Goal: Information Seeking & Learning: Learn about a topic

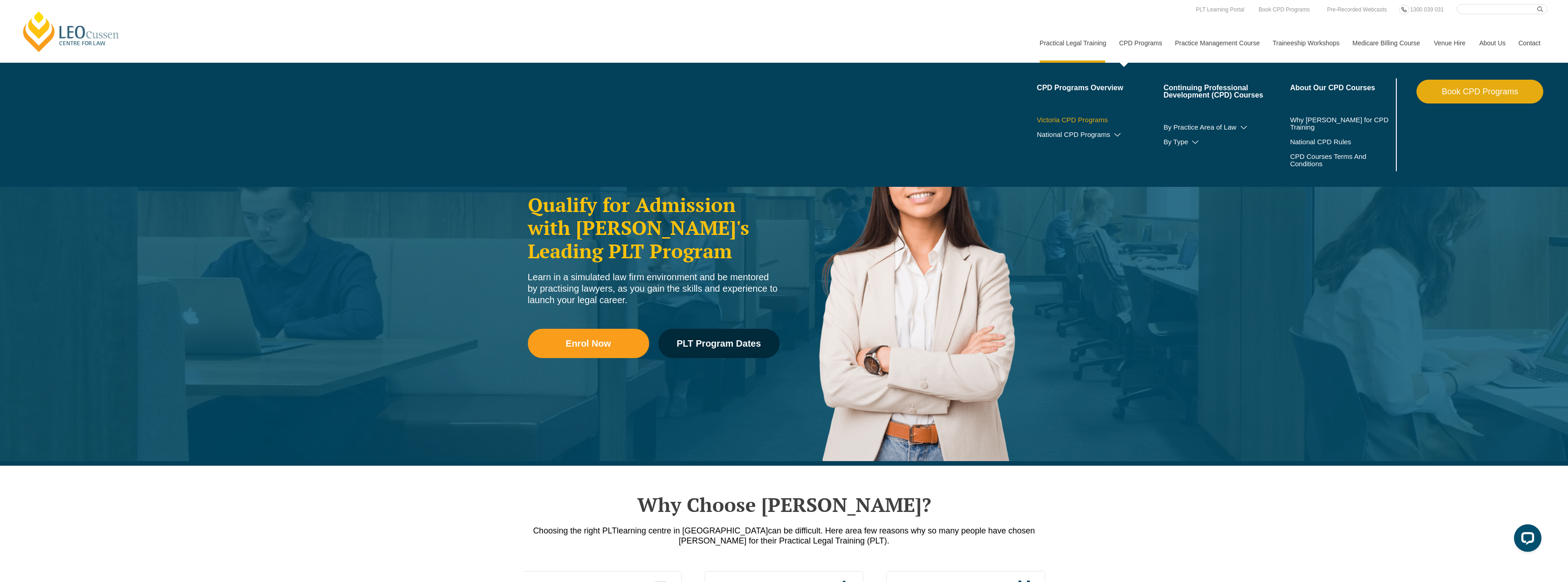
click at [1081, 119] on link "Victoria CPD Programs" at bounding box center [1100, 120] width 127 height 7
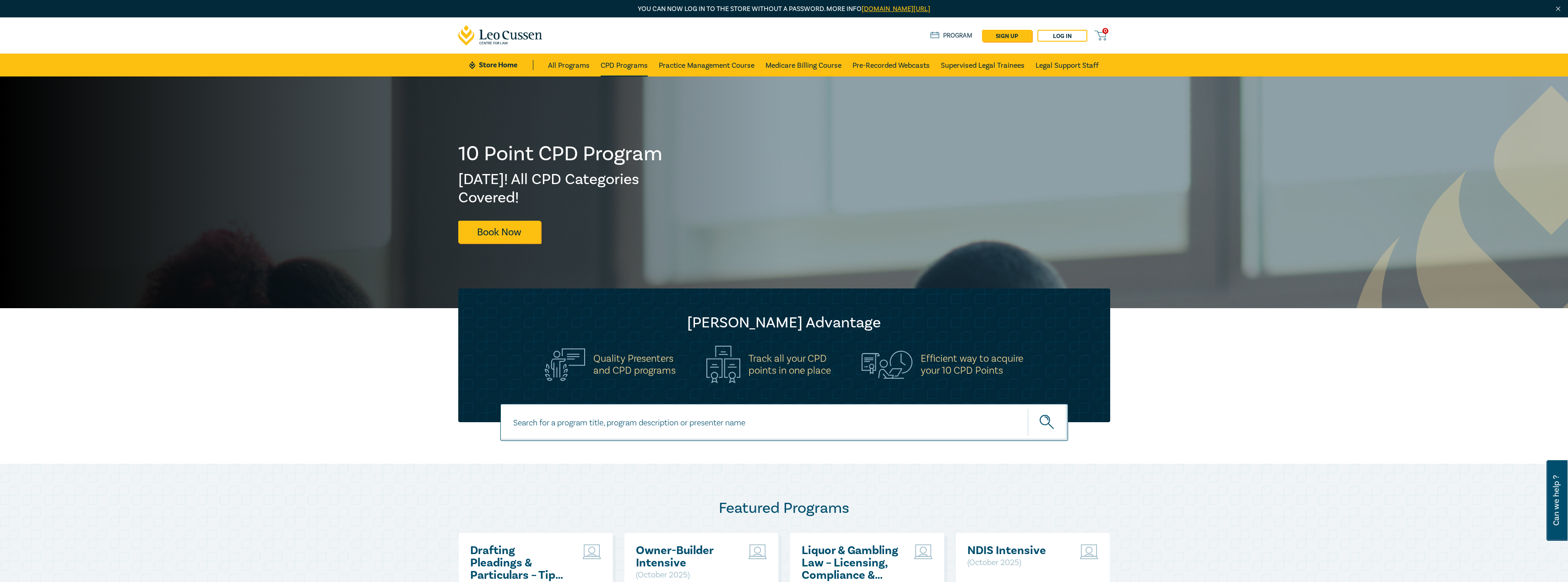
click at [624, 69] on link "CPD Programs" at bounding box center [624, 65] width 47 height 23
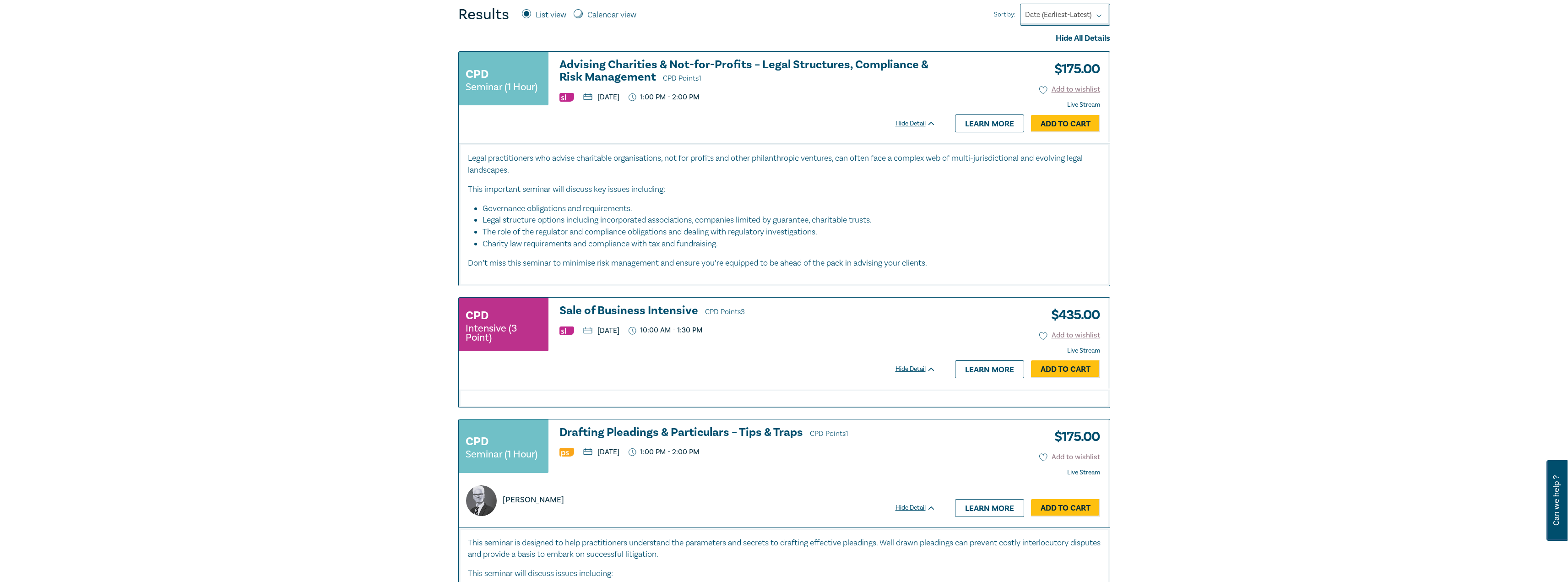
click at [635, 306] on h3 "Sale of Business Intensive CPD Points 3" at bounding box center [748, 311] width 377 height 13
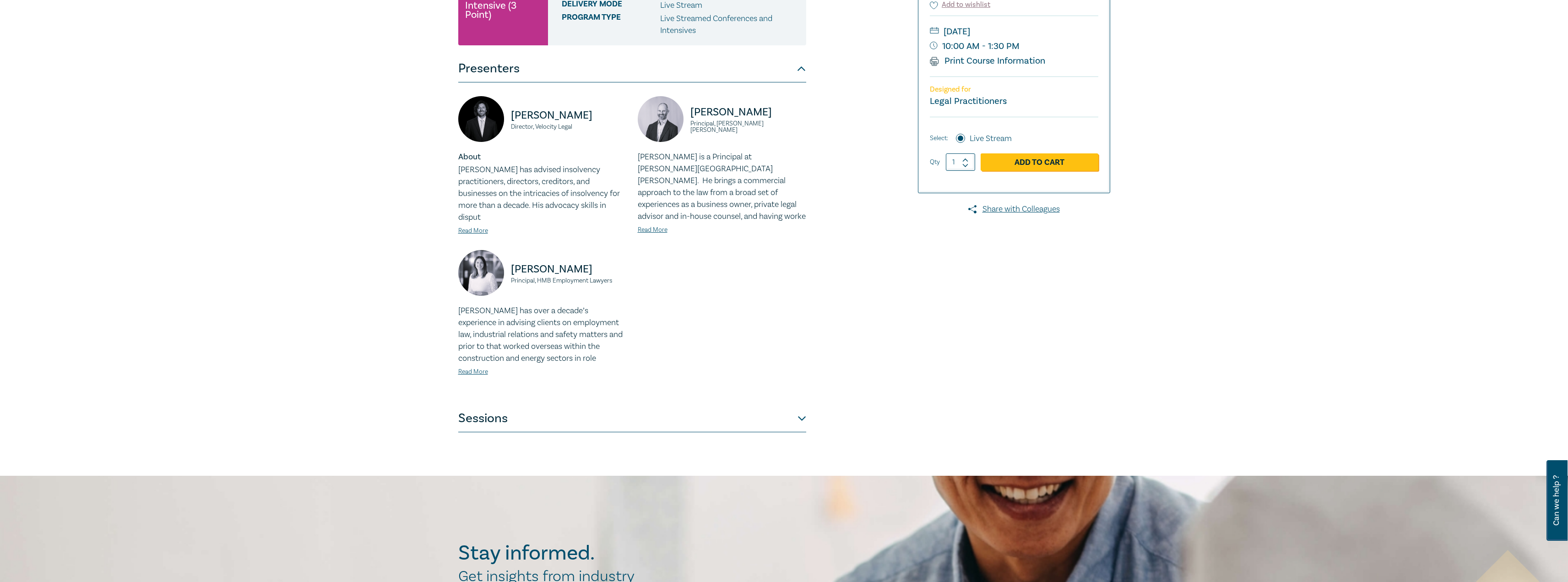
scroll to position [183, 0]
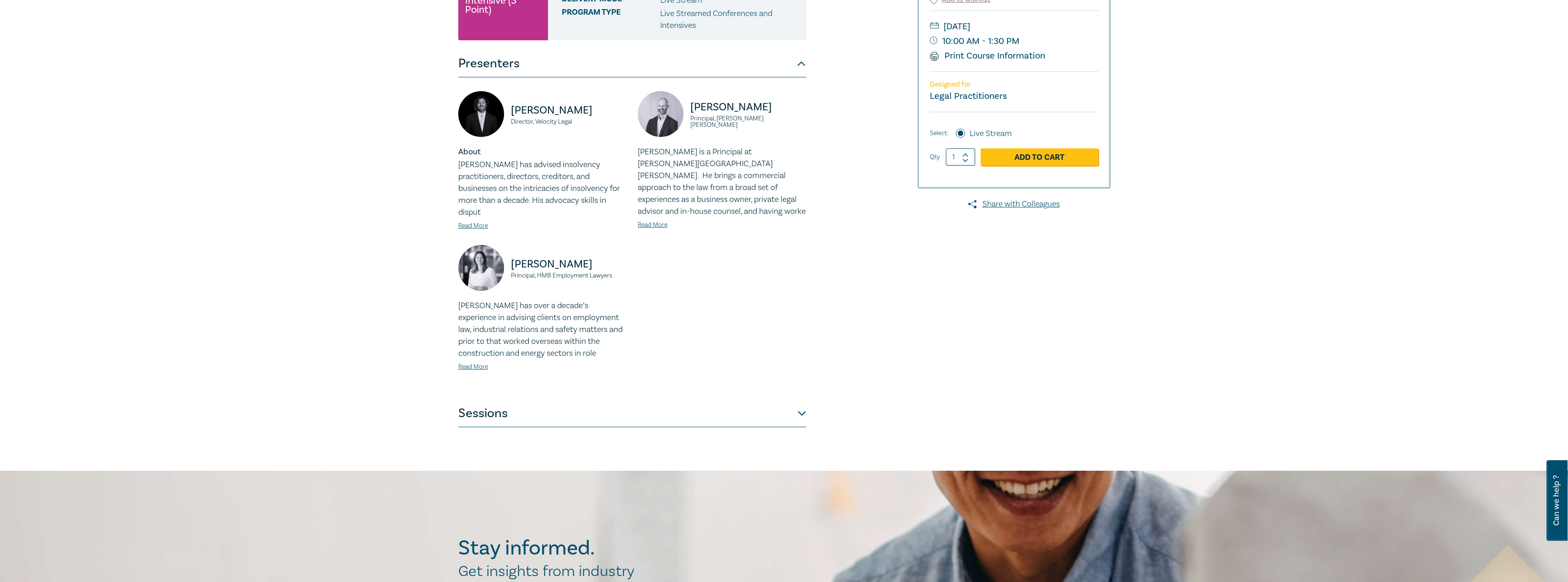
click at [506, 400] on button "Sessions" at bounding box center [632, 413] width 348 height 28
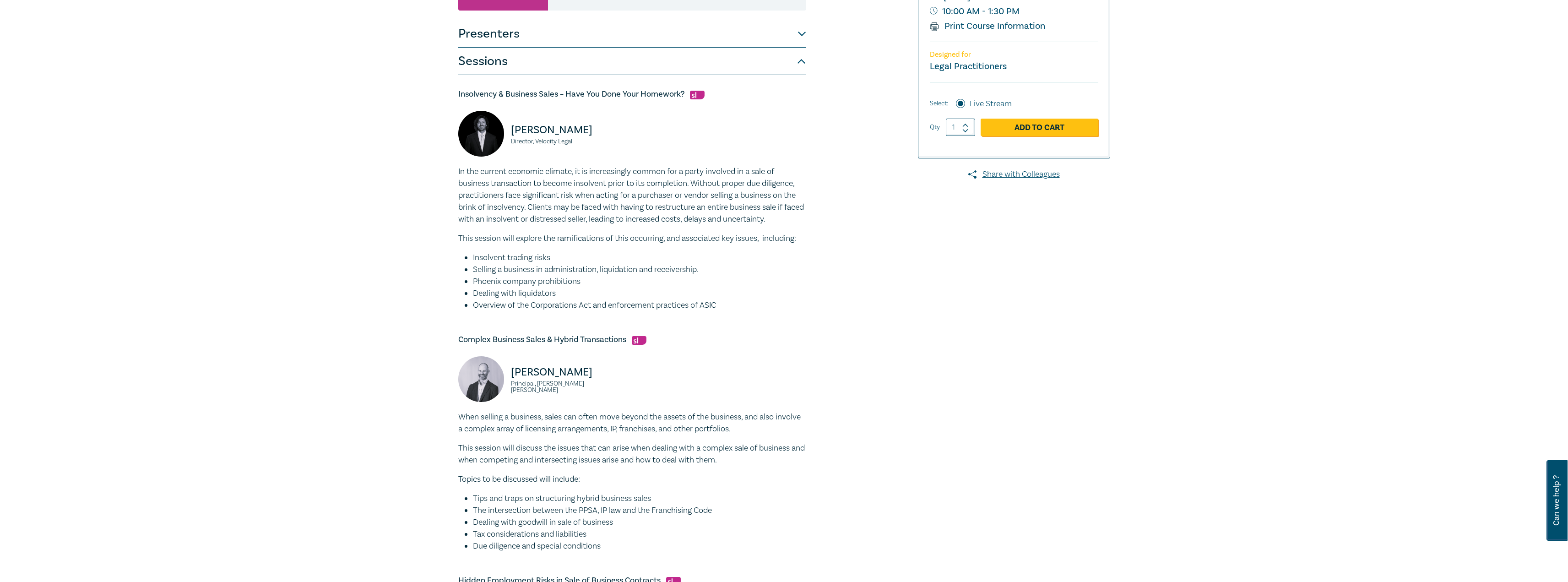
scroll to position [229, 0]
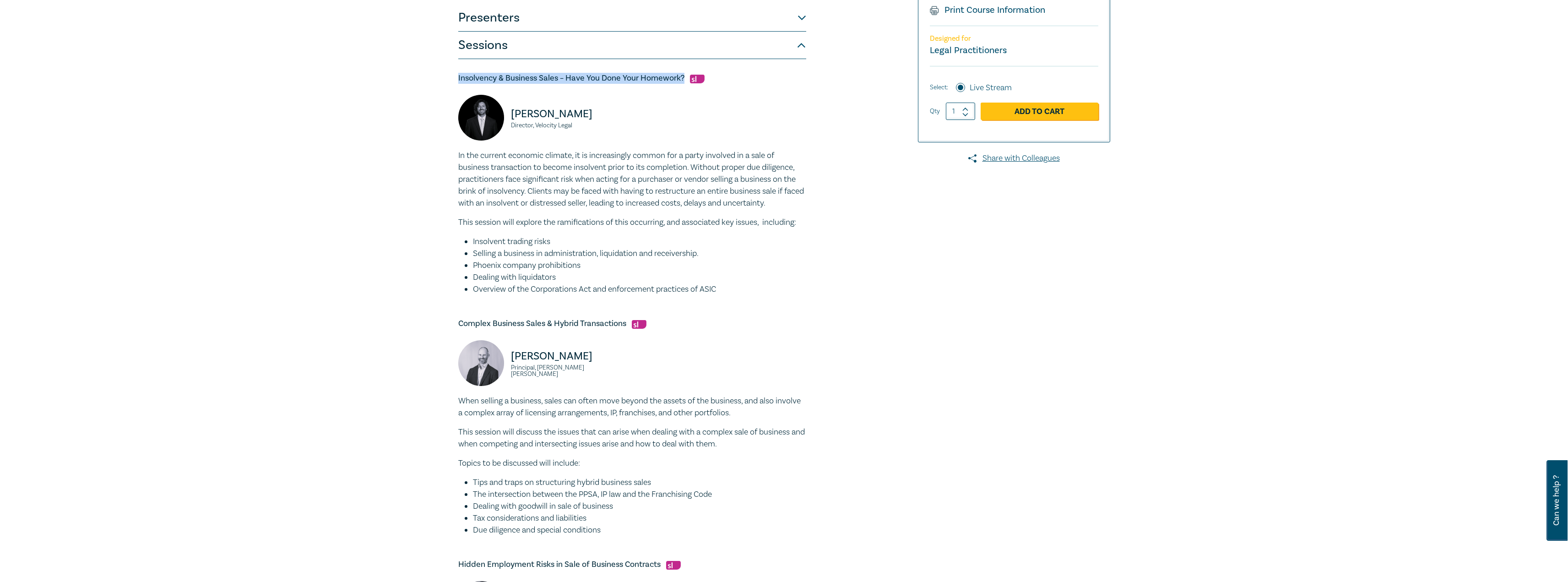
drag, startPoint x: 685, startPoint y: 78, endPoint x: 454, endPoint y: 76, distance: 231.0
click at [454, 76] on div "Sale of Business Intensive I25048 CPD Intensive (3 Point) CPD Points 3 Point s …" at bounding box center [674, 363] width 442 height 943
copy h5 "Insolvency & Business Sales – Have You Done Your Homework?"
drag, startPoint x: 625, startPoint y: 324, endPoint x: 457, endPoint y: 327, distance: 168.0
click at [457, 327] on div "Sale of Business Intensive I25048 CPD Intensive (3 Point) CPD Points 3 Point s …" at bounding box center [674, 363] width 442 height 943
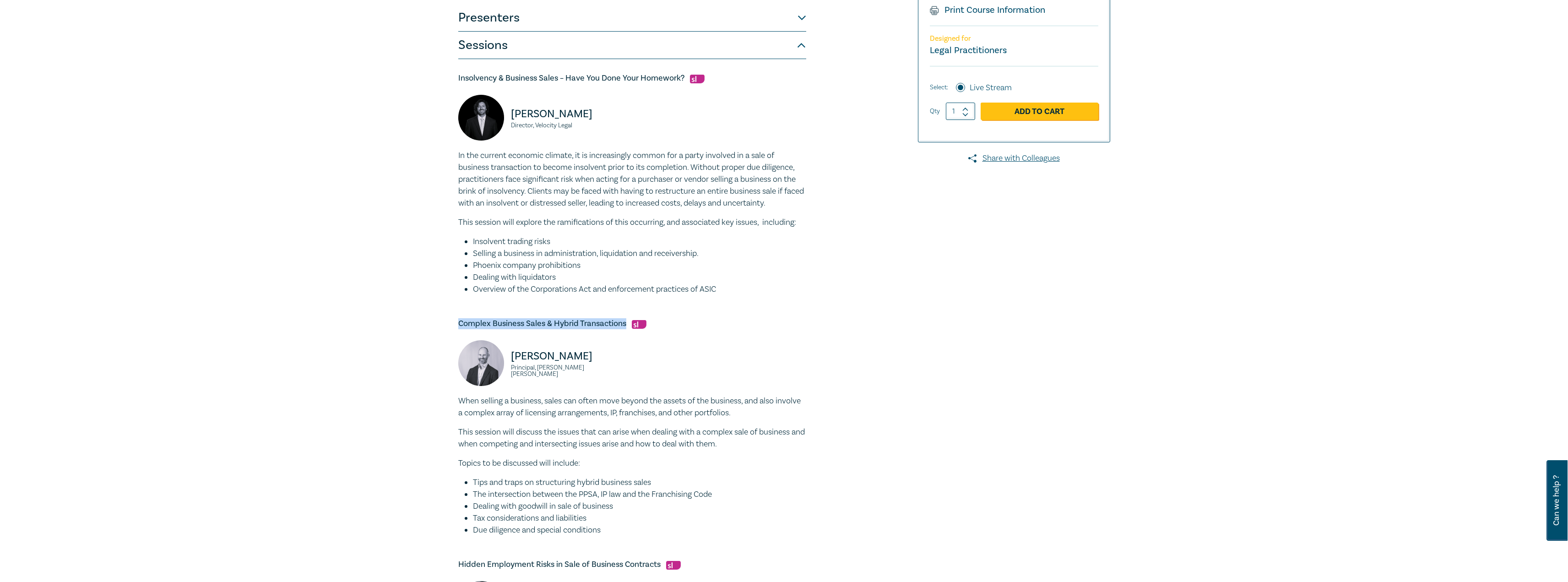
copy h5 "Complex Business Sales & Hybrid Transactions"
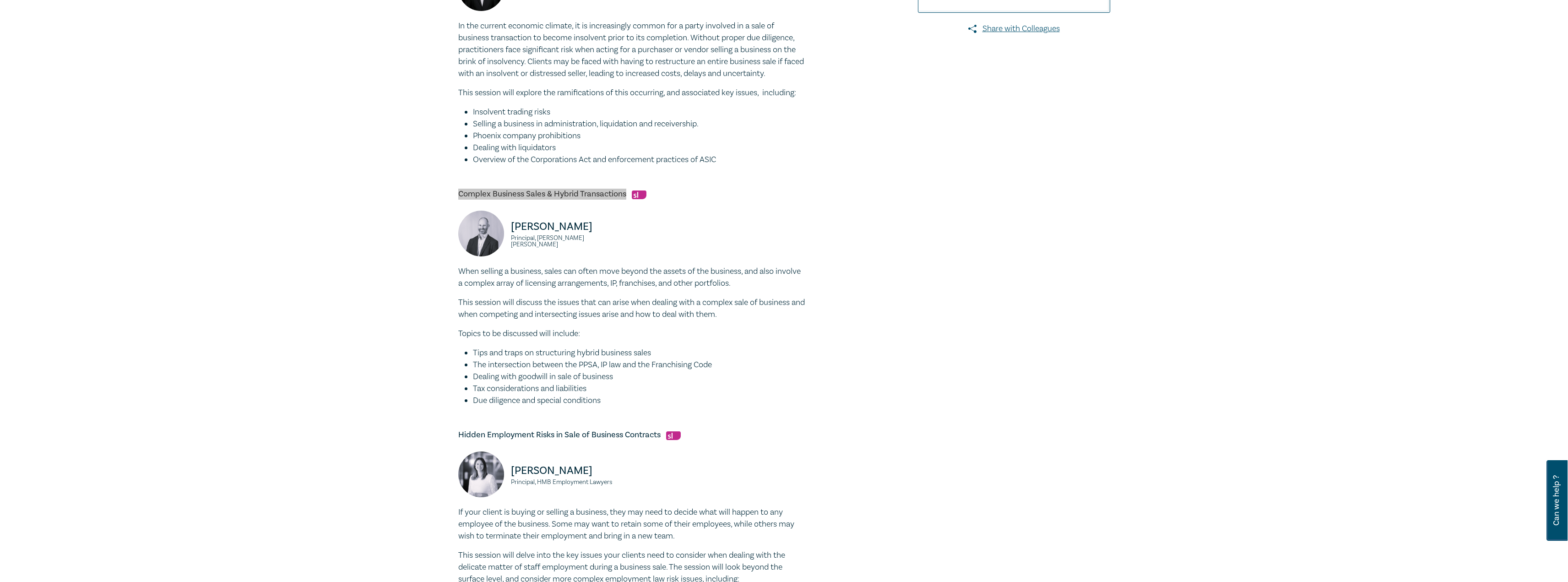
scroll to position [412, 0]
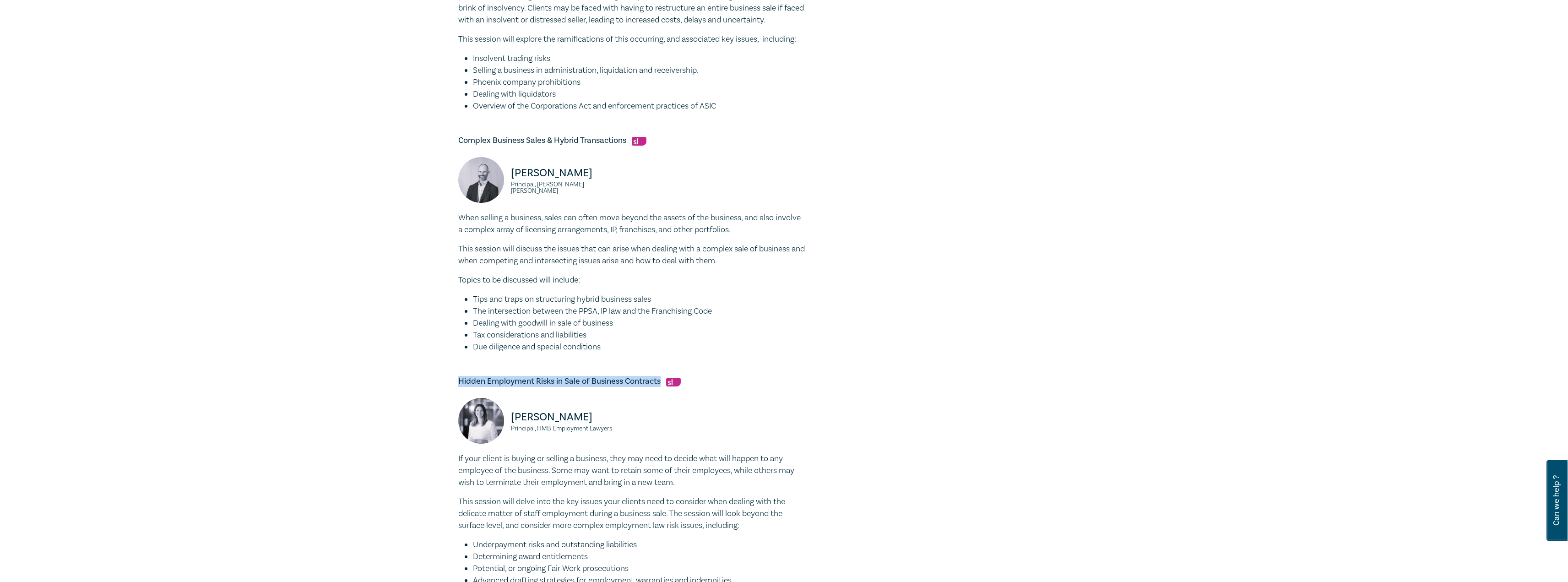
drag, startPoint x: 660, startPoint y: 380, endPoint x: 452, endPoint y: 375, distance: 208.1
click at [452, 375] on div "Sale of Business Intensive I25048 CPD Intensive (3 Point) CPD Points 3 Point s …" at bounding box center [784, 179] width 1568 height 1030
copy h5 "Hidden Employment Risks in Sale of Business Contracts"
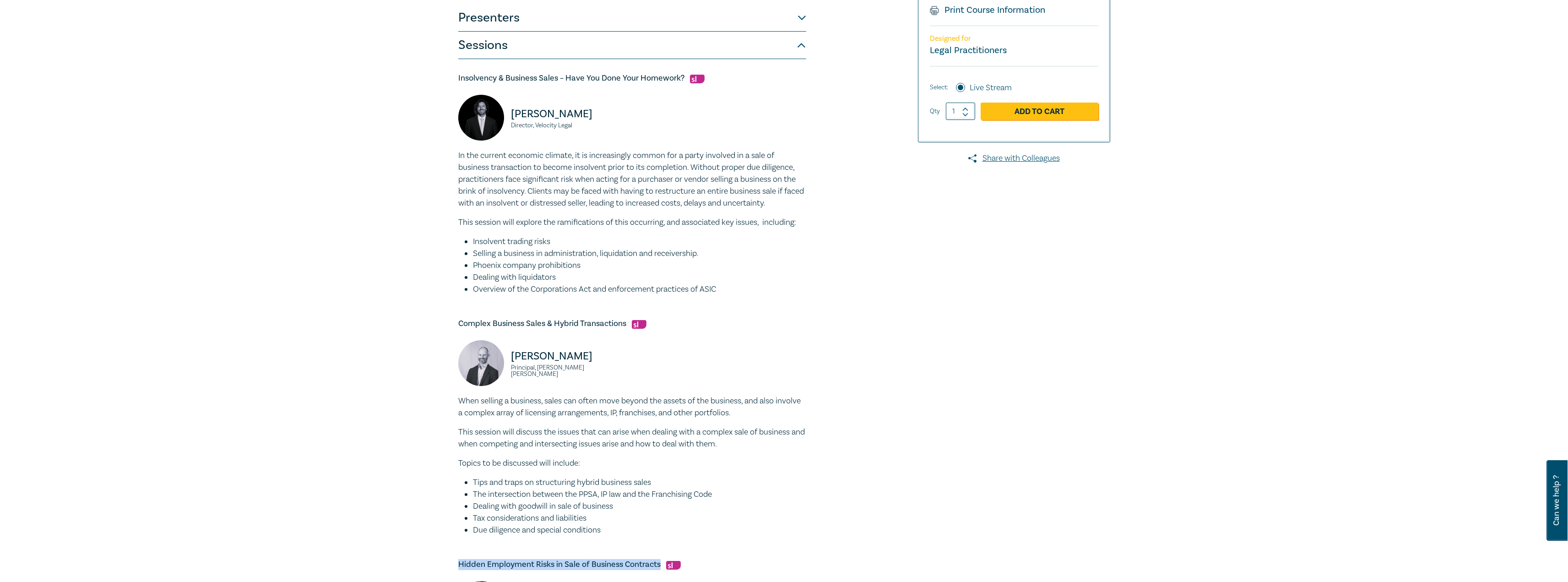
scroll to position [0, 0]
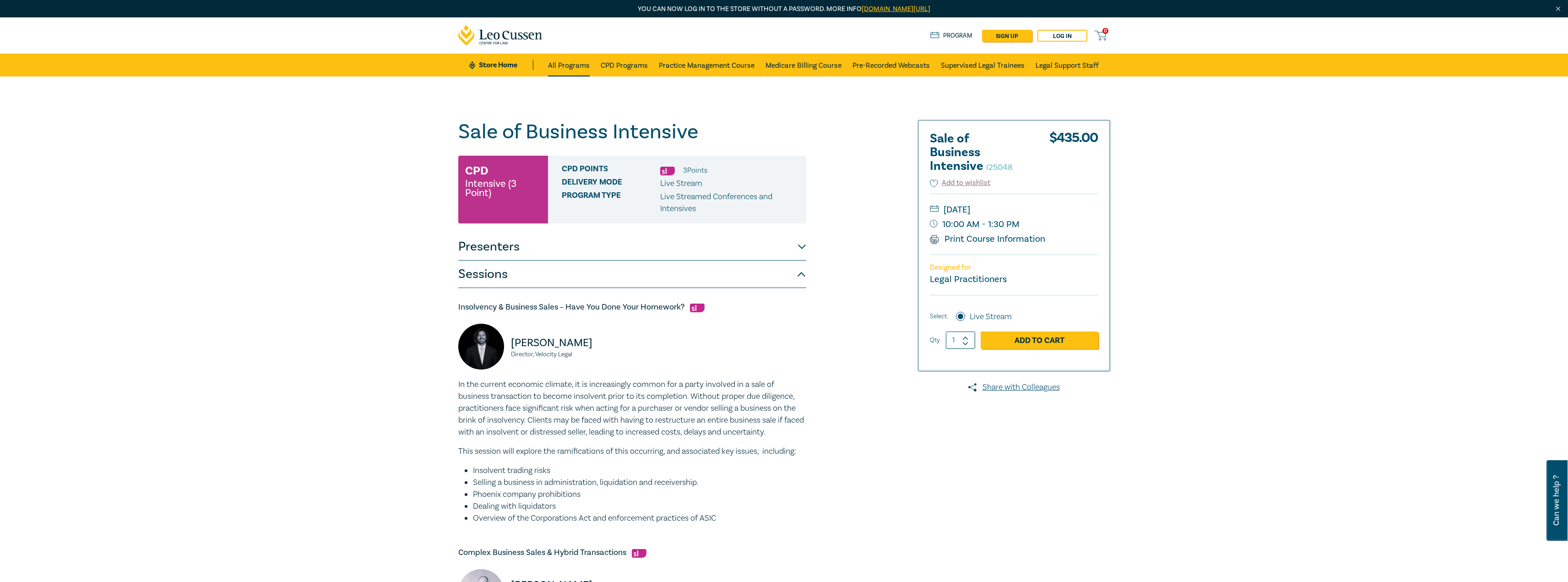
click at [565, 67] on link "All Programs" at bounding box center [569, 65] width 42 height 23
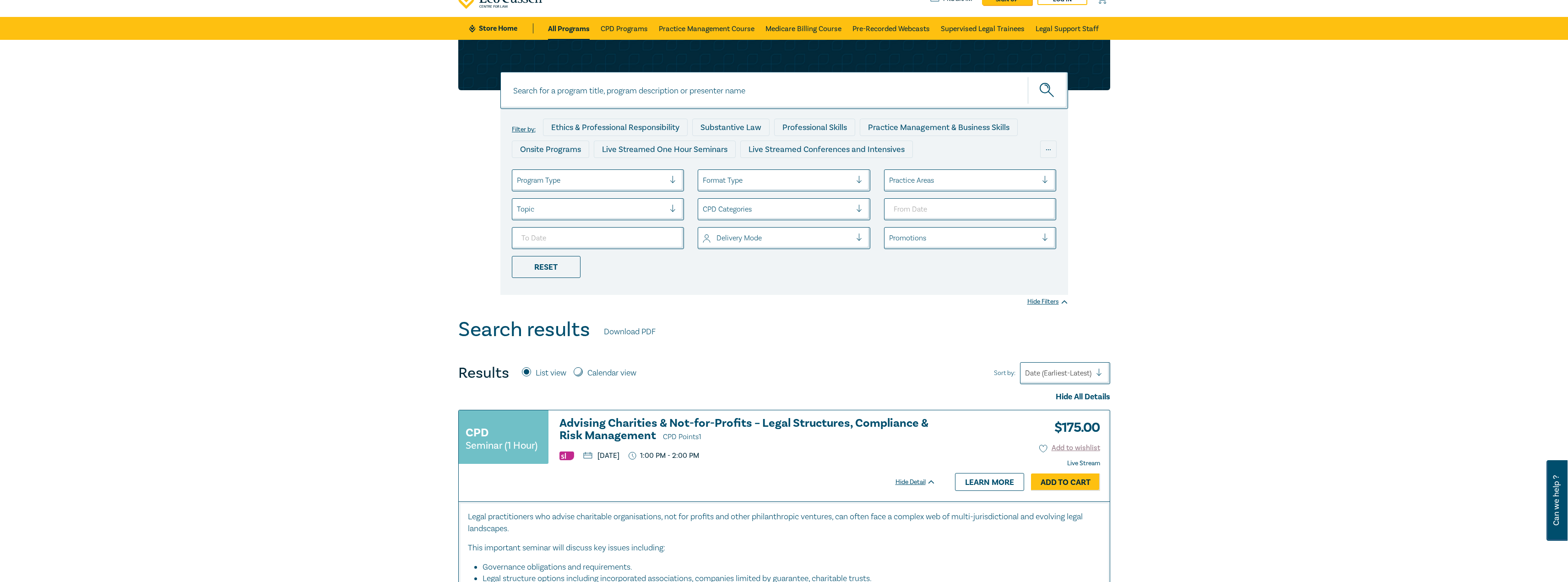
scroll to position [183, 0]
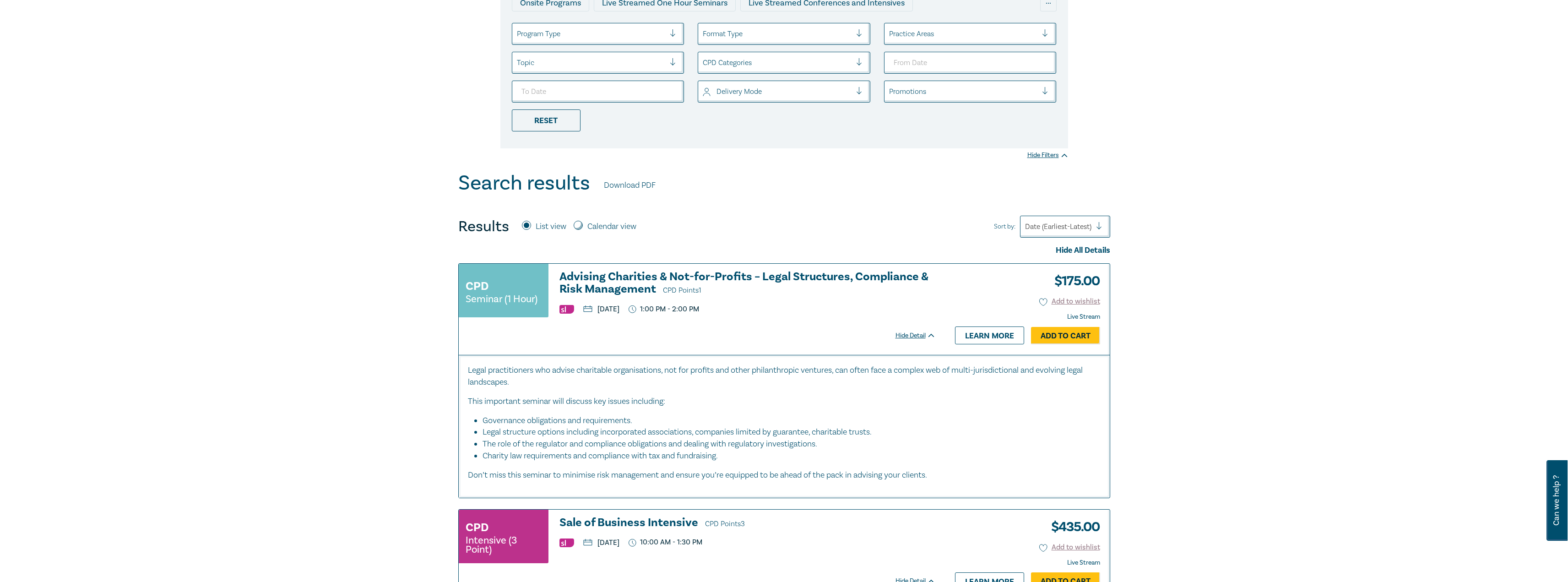
click at [631, 279] on h3 "Advising Charities & Not-for-Profits – Legal Structures, Compliance & Risk Mana…" at bounding box center [748, 284] width 377 height 26
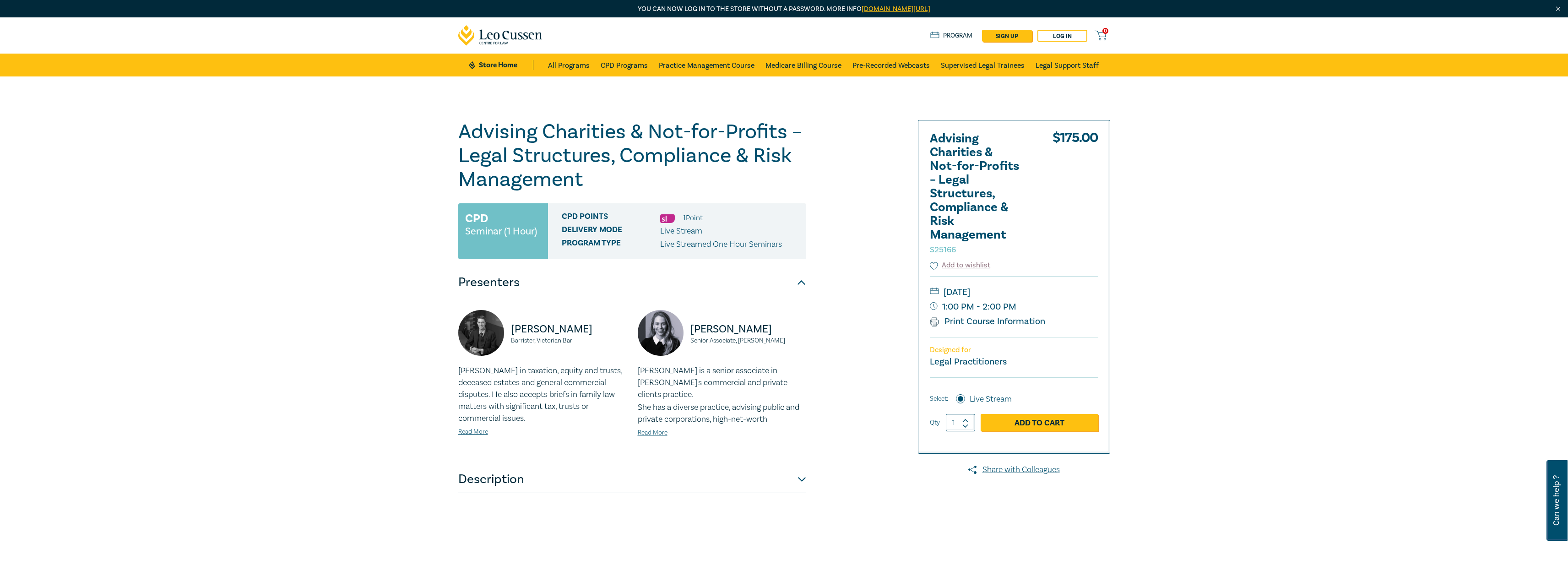
drag, startPoint x: 594, startPoint y: 329, endPoint x: 511, endPoint y: 325, distance: 83.1
click at [511, 325] on p "[PERSON_NAME]" at bounding box center [569, 329] width 116 height 15
copy p "Andrew Spierings"
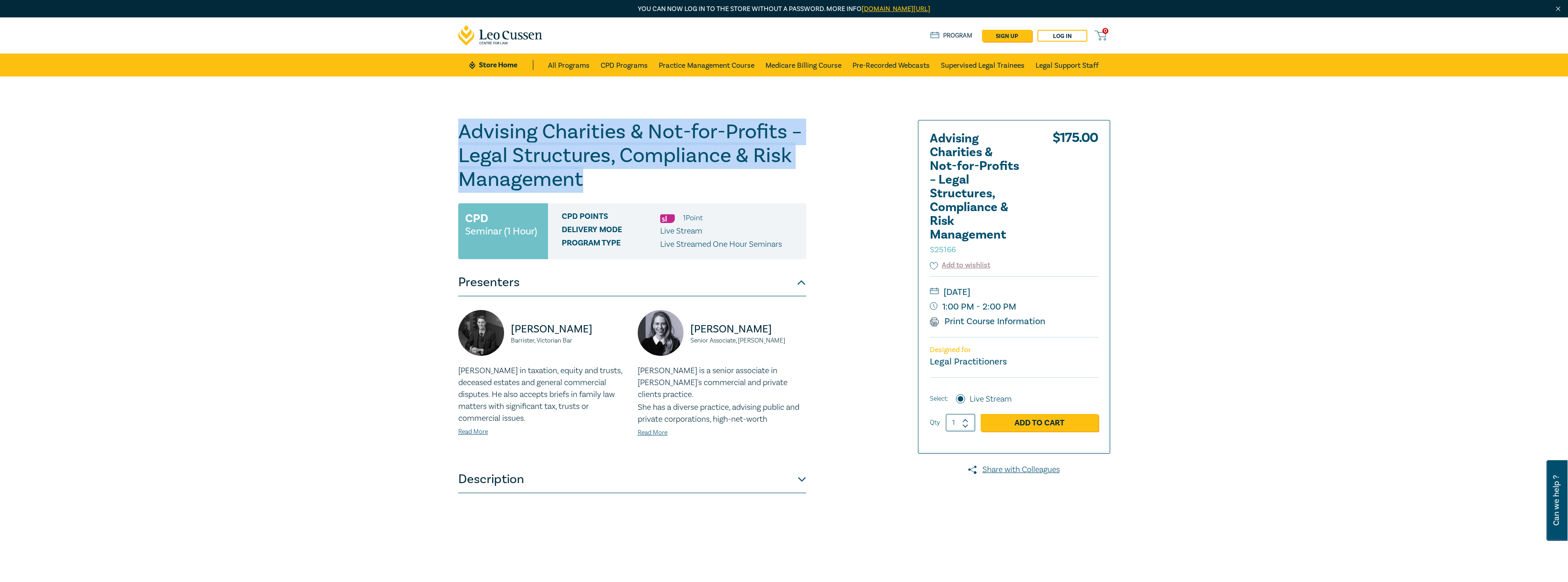
drag, startPoint x: 579, startPoint y: 181, endPoint x: 460, endPoint y: 142, distance: 125.2
click at [460, 142] on h1 "Advising Charities & Not-for-Profits – Legal Structures, Compliance & Risk Mana…" at bounding box center [632, 155] width 348 height 72
copy h1 "Advising Charities & Not-for-Profits – Legal Structures, Compliance & Risk Mana…"
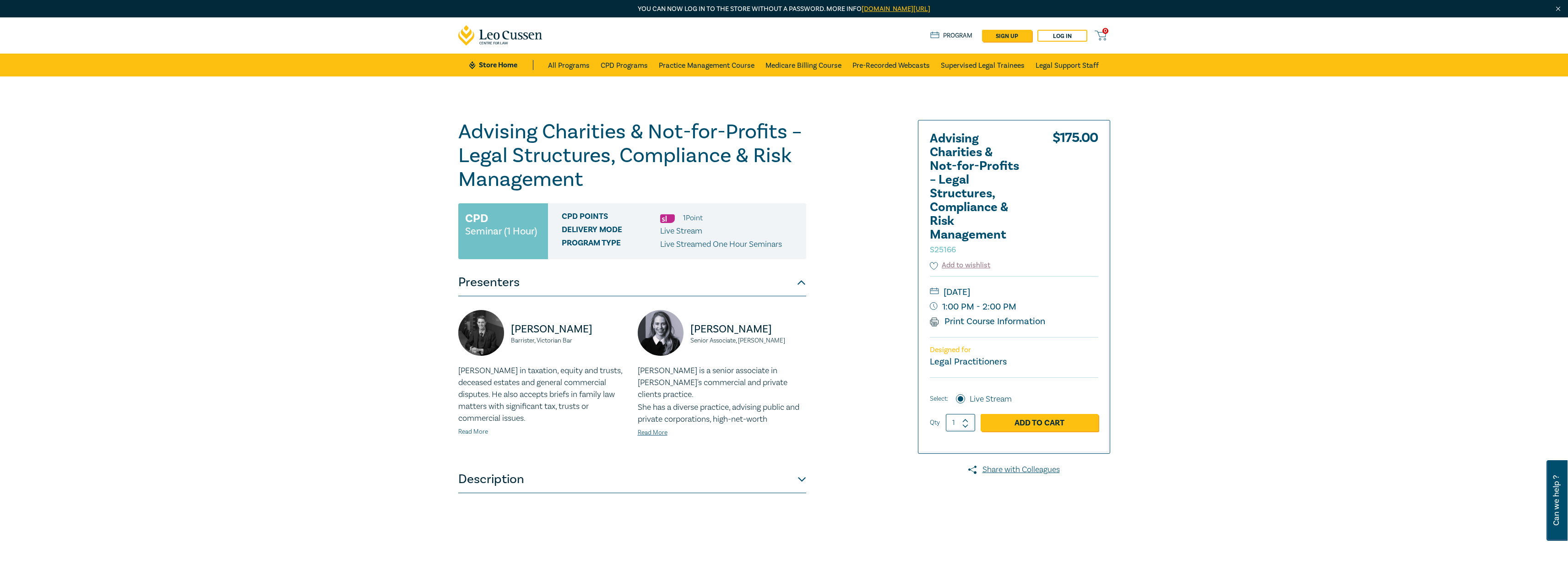
click at [474, 429] on link "Read More" at bounding box center [473, 431] width 30 height 8
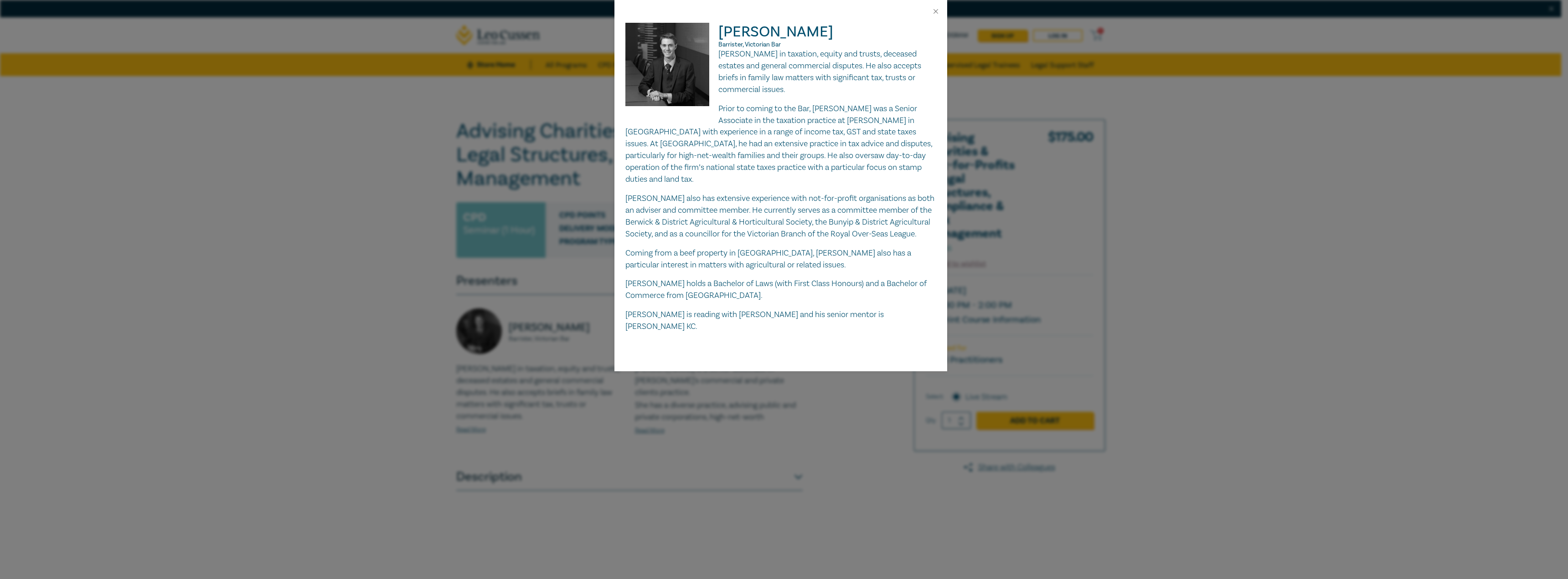
drag, startPoint x: 836, startPoint y: 33, endPoint x: 721, endPoint y: 31, distance: 115.0
click at [721, 31] on h2 "Andrew Spierings Barrister, Victorian Bar" at bounding box center [780, 35] width 311 height 26
copy h2 "[PERSON_NAME]"
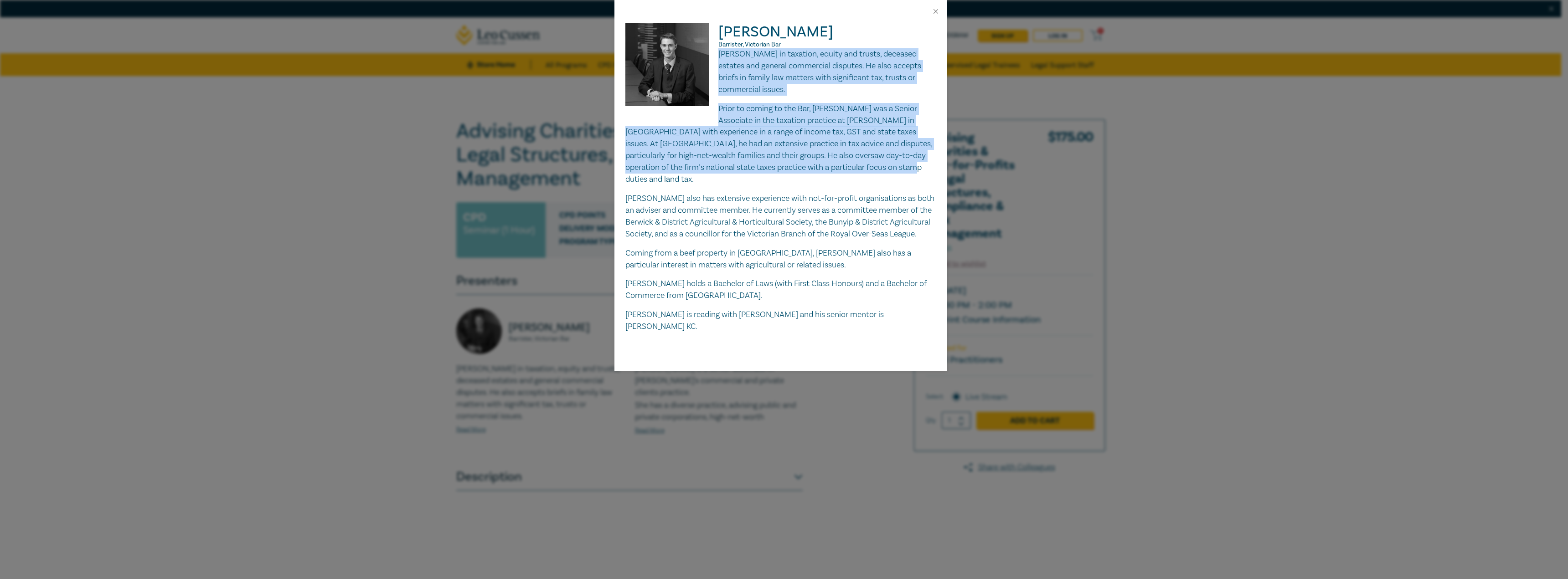
drag, startPoint x: 870, startPoint y: 166, endPoint x: 721, endPoint y: 57, distance: 184.6
click at [721, 57] on div "Andrew practises in taxation, equity and trusts, deceased estates and general c…" at bounding box center [780, 190] width 311 height 284
copy div "Andrew practises in taxation, equity and trusts, deceased estates and general c…"
click at [936, 8] on button "Close" at bounding box center [936, 11] width 8 height 8
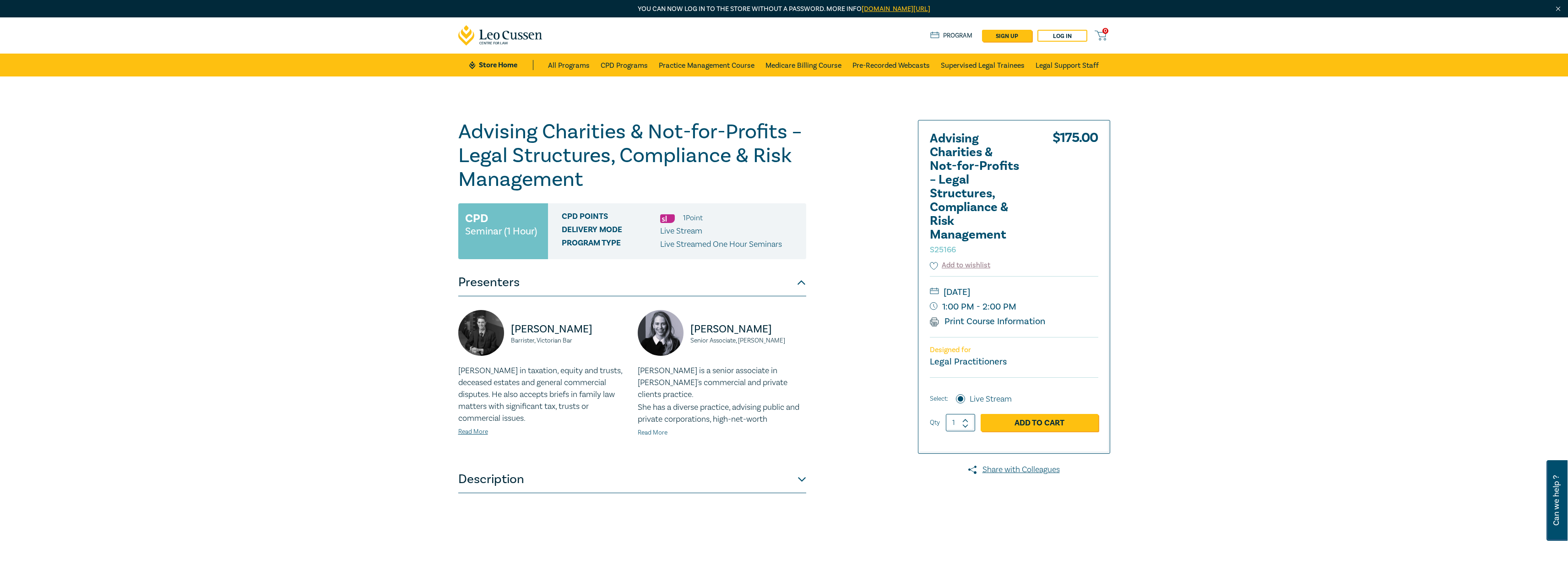
click at [660, 431] on link "Read More" at bounding box center [652, 432] width 30 height 8
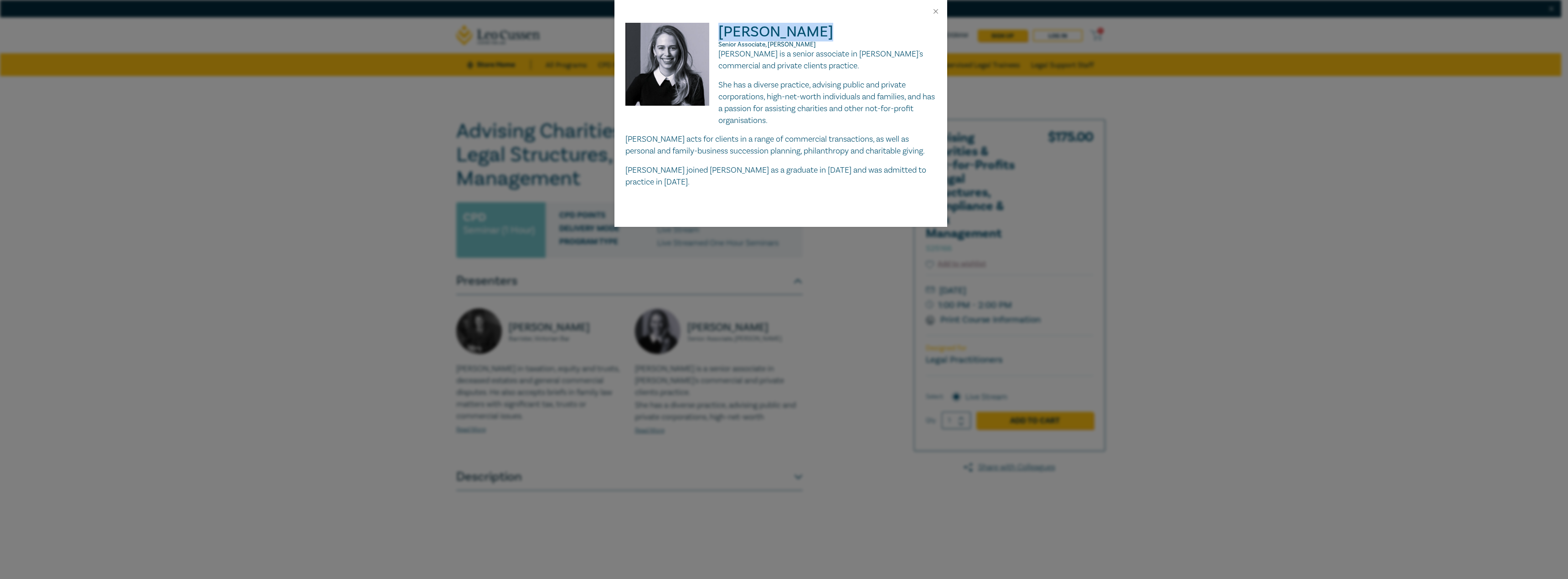
drag, startPoint x: 808, startPoint y: 33, endPoint x: 729, endPoint y: 33, distance: 79.0
click at [719, 31] on h2 "Jessica Wills Senior Associate, Arnold Bloch Leibler" at bounding box center [780, 35] width 311 height 26
copy h2 "[PERSON_NAME]"
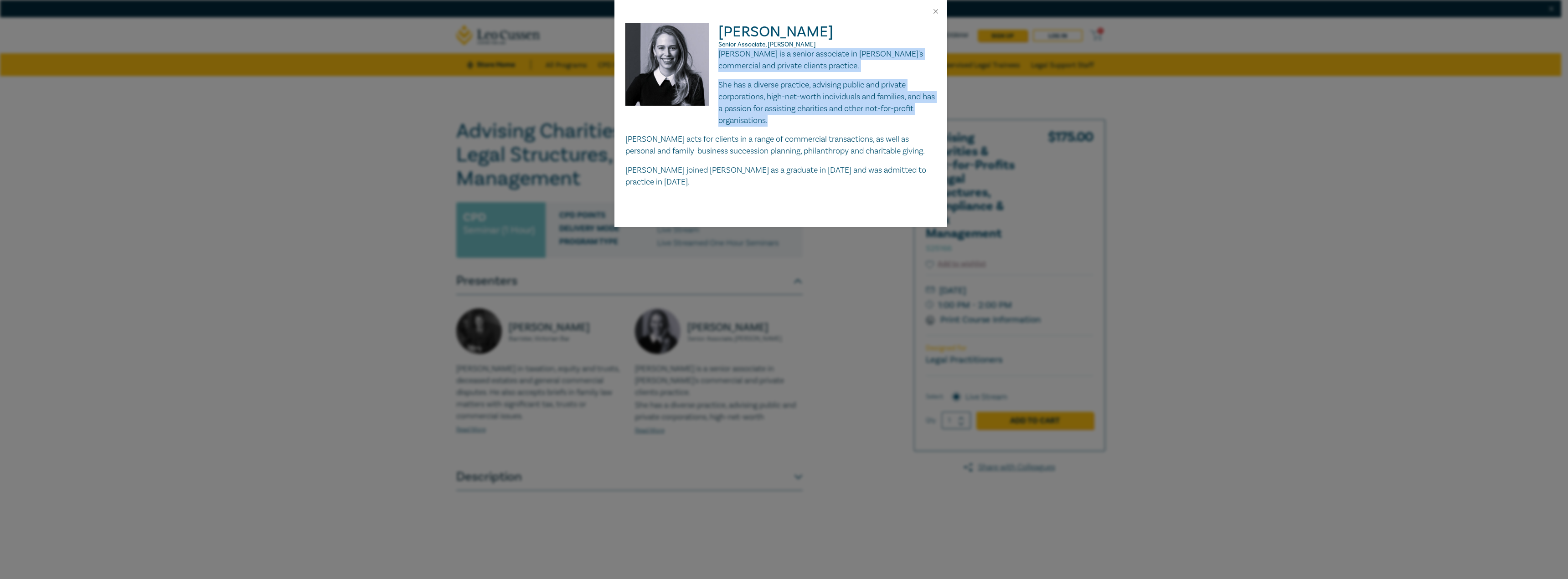
drag, startPoint x: 770, startPoint y: 120, endPoint x: 719, endPoint y: 57, distance: 81.1
click at [719, 57] on div "Jessica Wills is a senior associate in Arnold Bloch Leibler's commercial and pr…" at bounding box center [780, 118] width 311 height 140
copy div "Jessica Wills is a senior associate in Arnold Bloch Leibler's commercial and pr…"
click at [936, 11] on button "Close" at bounding box center [936, 11] width 8 height 8
